Goal: Transaction & Acquisition: Obtain resource

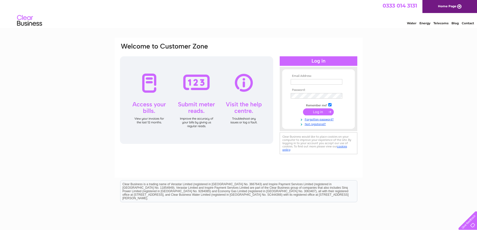
type input "[PERSON_NAME][EMAIL_ADDRESS][DOMAIN_NAME]"
click at [314, 112] on input "submit" at bounding box center [318, 111] width 31 height 7
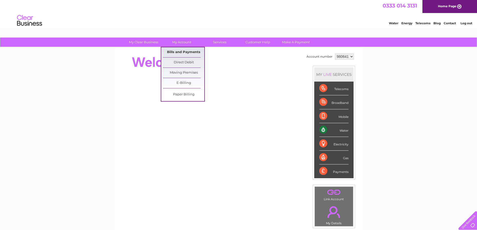
click at [183, 51] on link "Bills and Payments" at bounding box center [183, 52] width 41 height 10
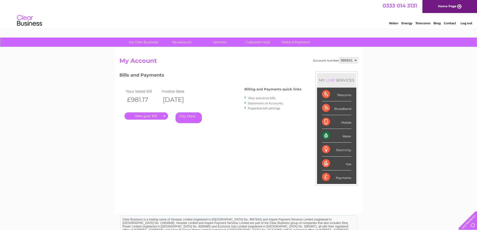
click at [154, 116] on link "." at bounding box center [146, 115] width 44 height 7
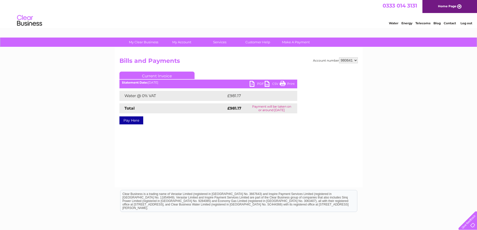
click at [260, 83] on link "PDF" at bounding box center [257, 84] width 15 height 7
click at [356, 59] on select "980641 980643" at bounding box center [348, 60] width 19 height 6
select select "980643"
click at [339, 57] on select "980641 980643" at bounding box center [348, 60] width 19 height 6
click at [223, 169] on div "Account number 980641 980643 Bills and Payments Current Invoice PDF CSV Print" at bounding box center [239, 117] width 248 height 140
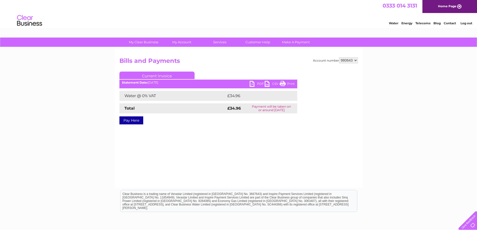
click at [255, 83] on link "PDF" at bounding box center [257, 84] width 15 height 7
click at [259, 84] on link "PDF" at bounding box center [257, 84] width 15 height 7
click at [252, 84] on link "PDF" at bounding box center [257, 84] width 15 height 7
